Goal: Information Seeking & Learning: Learn about a topic

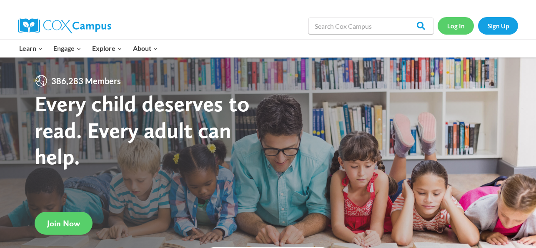
click at [458, 33] on link "Log In" at bounding box center [455, 25] width 36 height 17
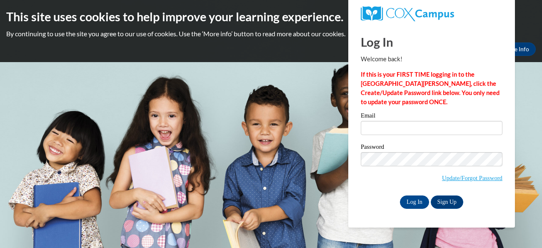
click at [412, 124] on input "Email" at bounding box center [432, 128] width 142 height 14
type input "tchennault@kippatl.org"
click at [357, 183] on div "Please enter your email! Please enter your password! Email tchennault@kippatl.o…" at bounding box center [432, 160] width 154 height 96
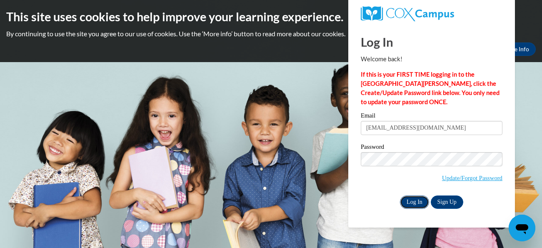
click at [419, 203] on input "Log In" at bounding box center [414, 201] width 29 height 13
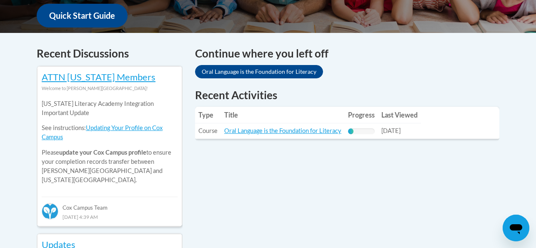
scroll to position [328, 0]
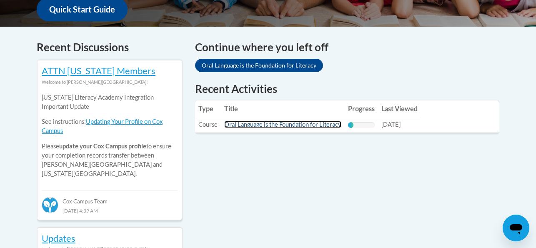
click at [289, 126] on link "Oral Language is the Foundation for Literacy" at bounding box center [282, 124] width 117 height 7
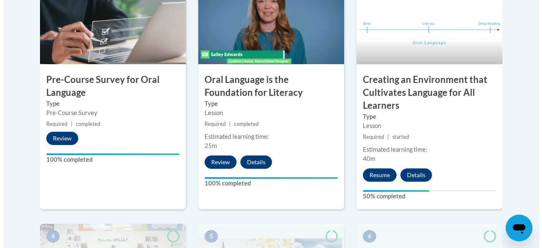
scroll to position [321, 0]
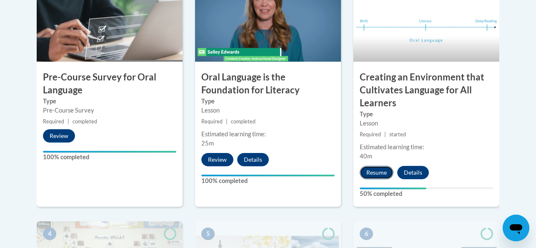
click at [390, 169] on button "Resume" at bounding box center [377, 172] width 34 height 13
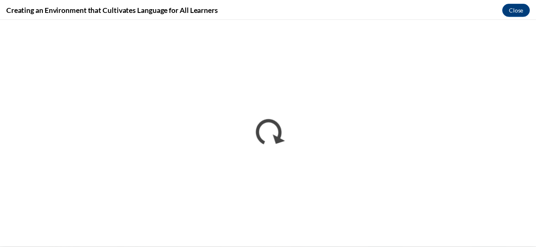
scroll to position [0, 0]
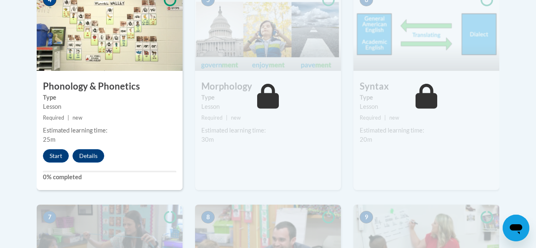
scroll to position [562, 0]
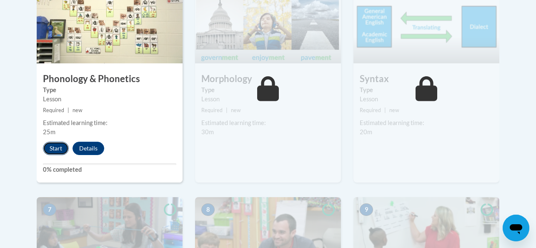
click at [43, 145] on button "Start" at bounding box center [56, 148] width 26 height 13
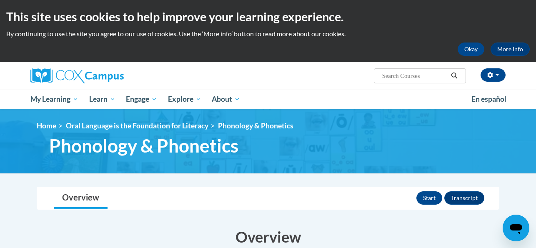
click at [447, 207] on div "Start Transcript" at bounding box center [451, 198] width 70 height 22
click at [442, 193] on button "Start" at bounding box center [429, 197] width 26 height 13
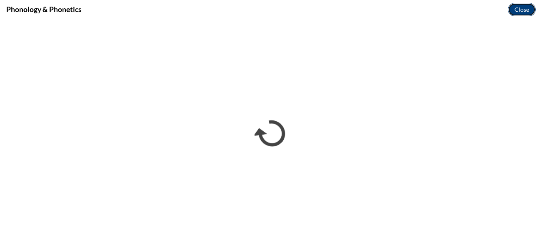
click at [515, 11] on button "Close" at bounding box center [522, 9] width 28 height 13
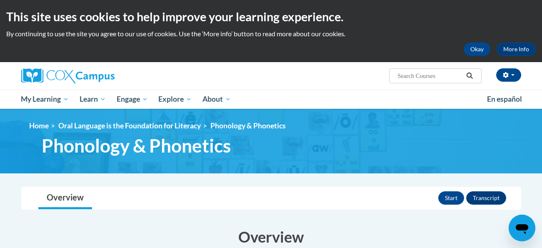
click at [515, 11] on body "This site uses cookies to help improve your learning experience. By continuing …" at bounding box center [271, 124] width 542 height 248
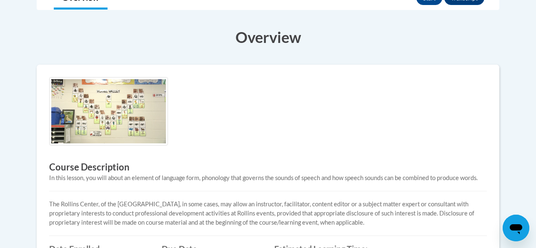
scroll to position [260, 0]
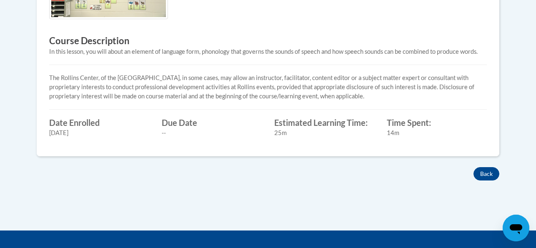
scroll to position [322, 0]
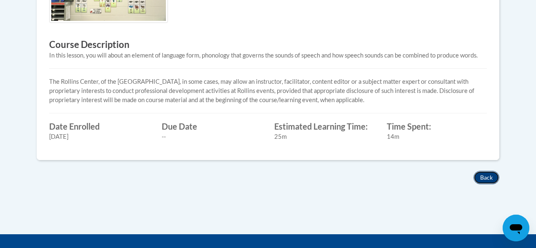
click at [499, 177] on button "Back" at bounding box center [486, 177] width 26 height 13
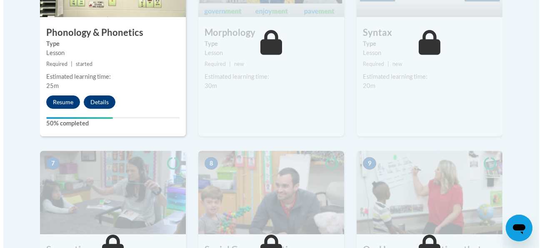
scroll to position [594, 0]
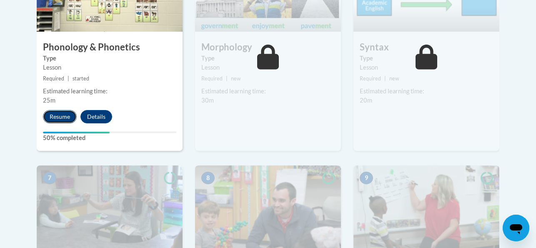
click at [45, 117] on button "Resume" at bounding box center [60, 116] width 34 height 13
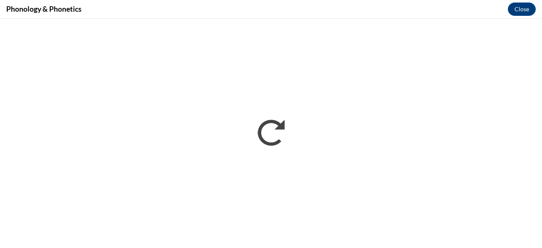
scroll to position [0, 0]
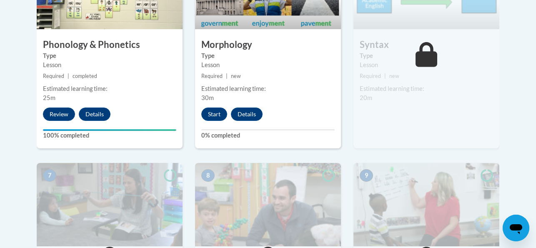
scroll to position [594, 0]
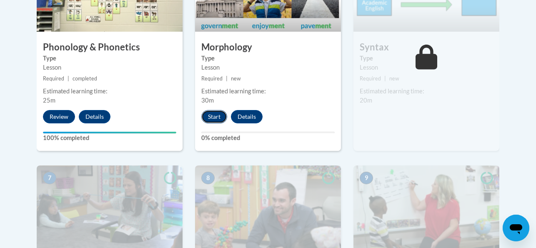
click at [203, 117] on button "Start" at bounding box center [214, 116] width 26 height 13
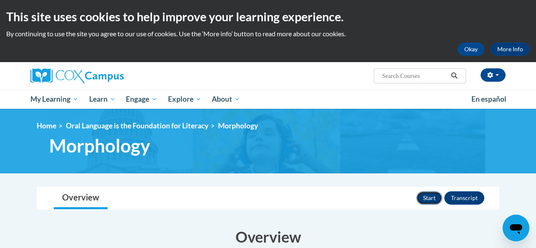
click at [442, 192] on button "Start" at bounding box center [429, 197] width 26 height 13
